Goal: Navigation & Orientation: Understand site structure

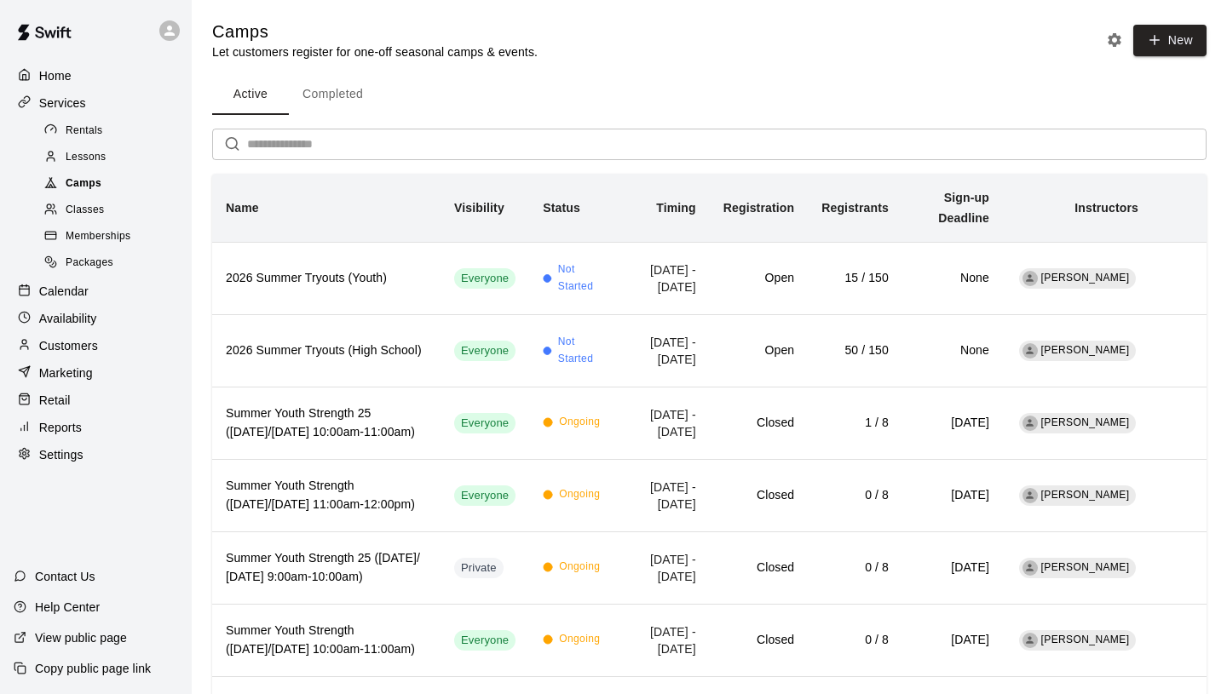
click at [118, 184] on div "Camps" at bounding box center [113, 184] width 144 height 24
click at [81, 409] on div "Retail" at bounding box center [96, 401] width 164 height 26
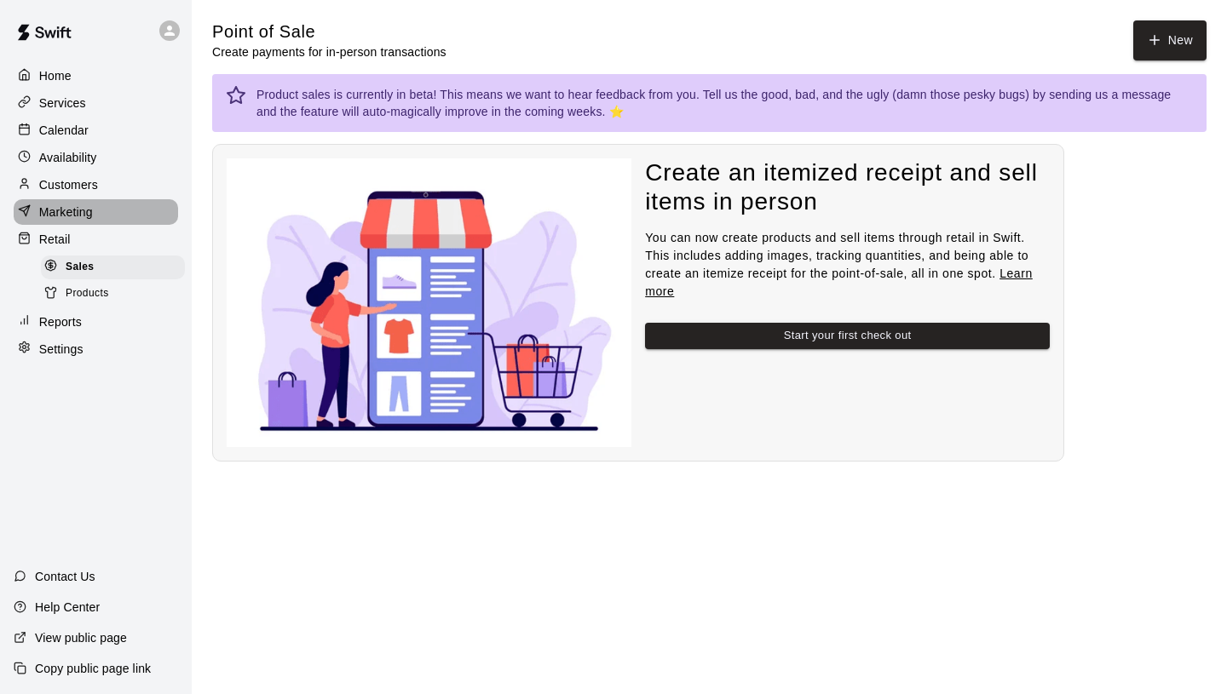
click at [97, 210] on div "Marketing" at bounding box center [96, 212] width 164 height 26
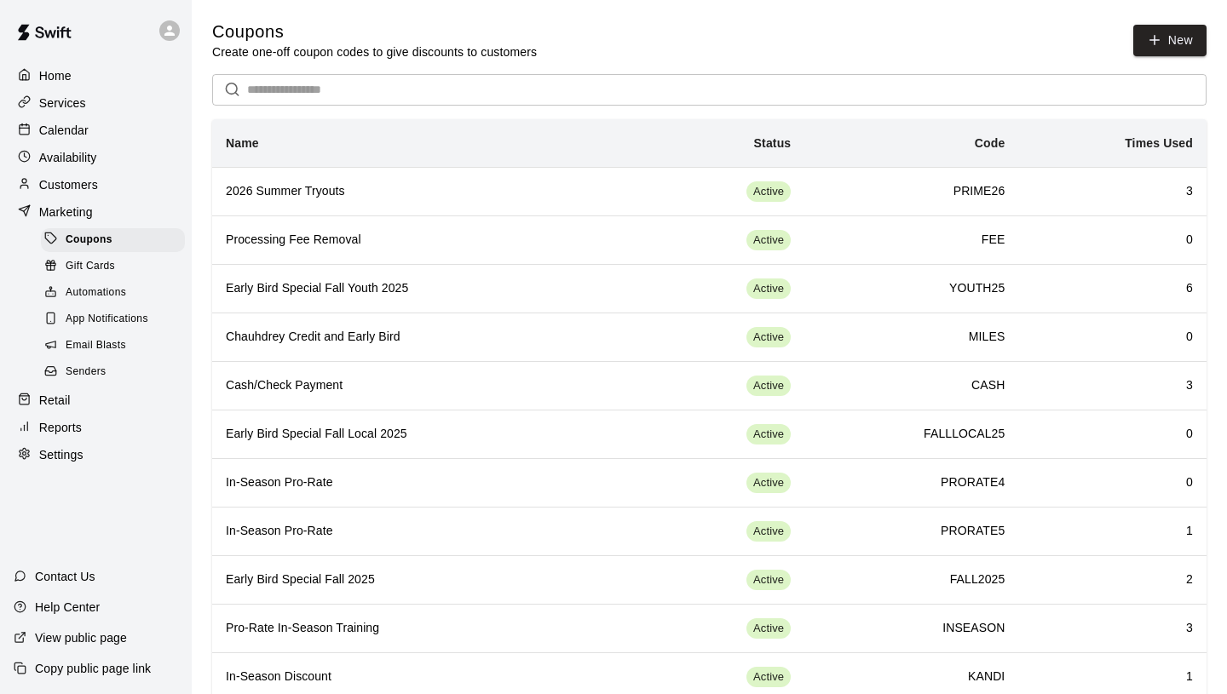
click at [67, 432] on p "Reports" at bounding box center [60, 427] width 43 height 17
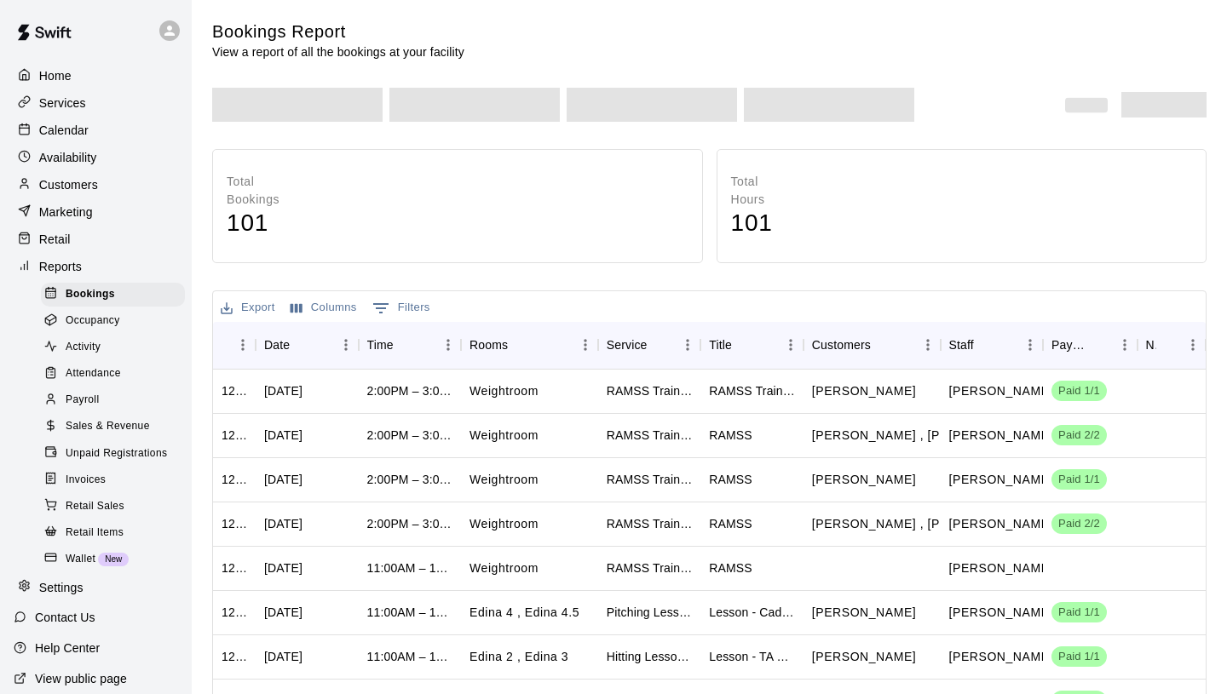
click at [101, 417] on div "Sales & Revenue" at bounding box center [113, 427] width 144 height 24
